Goal: Obtain resource: Obtain resource

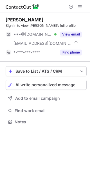
scroll to position [118, 90]
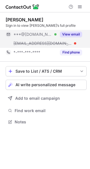
click at [75, 33] on button "View email" at bounding box center [71, 34] width 22 height 6
